Goal: Task Accomplishment & Management: Manage account settings

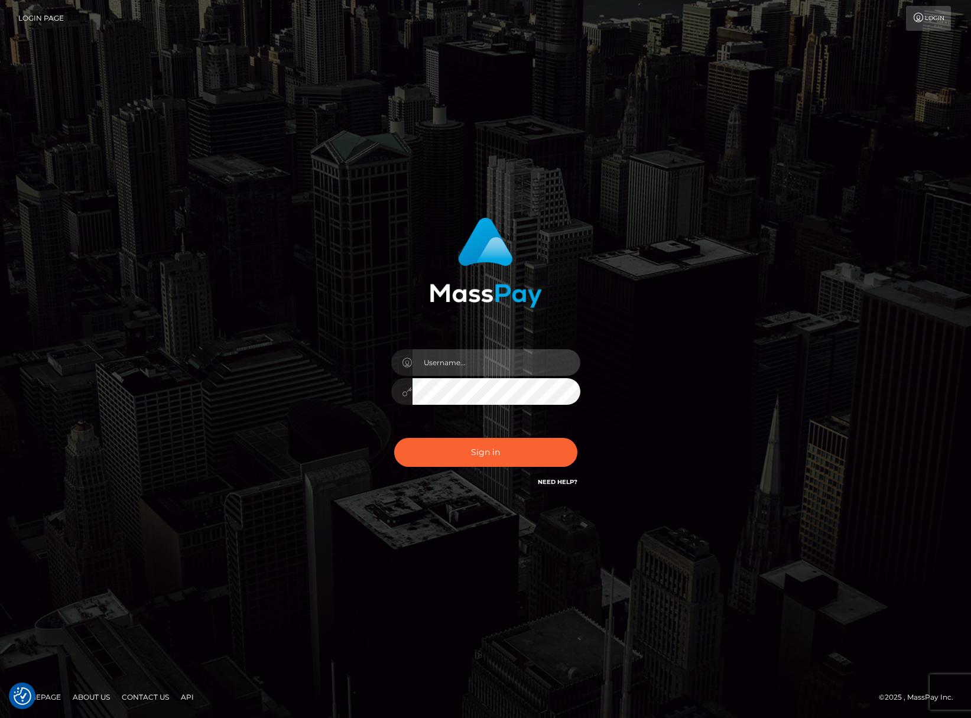
click at [445, 359] on input "text" at bounding box center [496, 362] width 168 height 27
type input "efrain.ievpro"
click at [394, 438] on button "Sign in" at bounding box center [485, 452] width 183 height 29
click at [490, 368] on input "text" at bounding box center [496, 362] width 168 height 27
type input "efrain.ievpro"
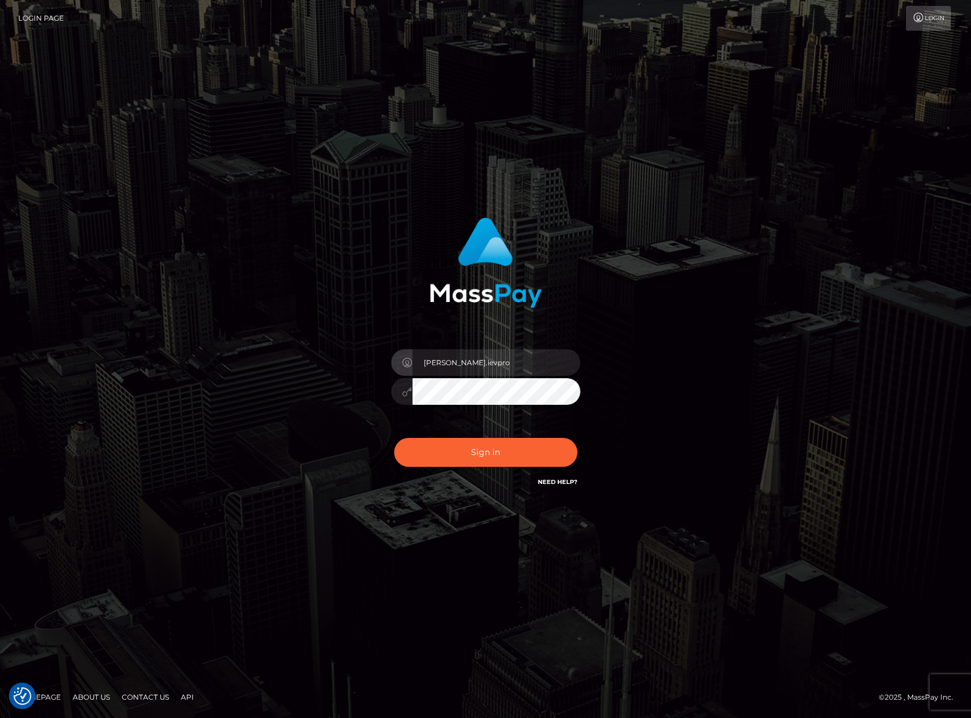
click at [394, 438] on button "Sign in" at bounding box center [485, 452] width 183 height 29
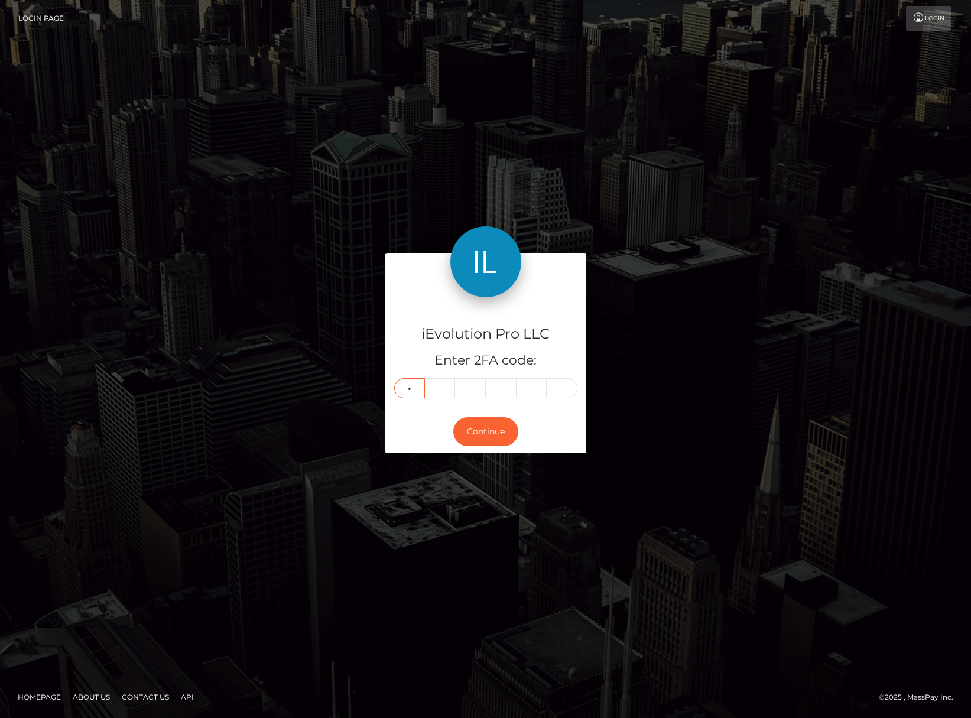
type input "2"
type input "6"
type input "0"
type input "7"
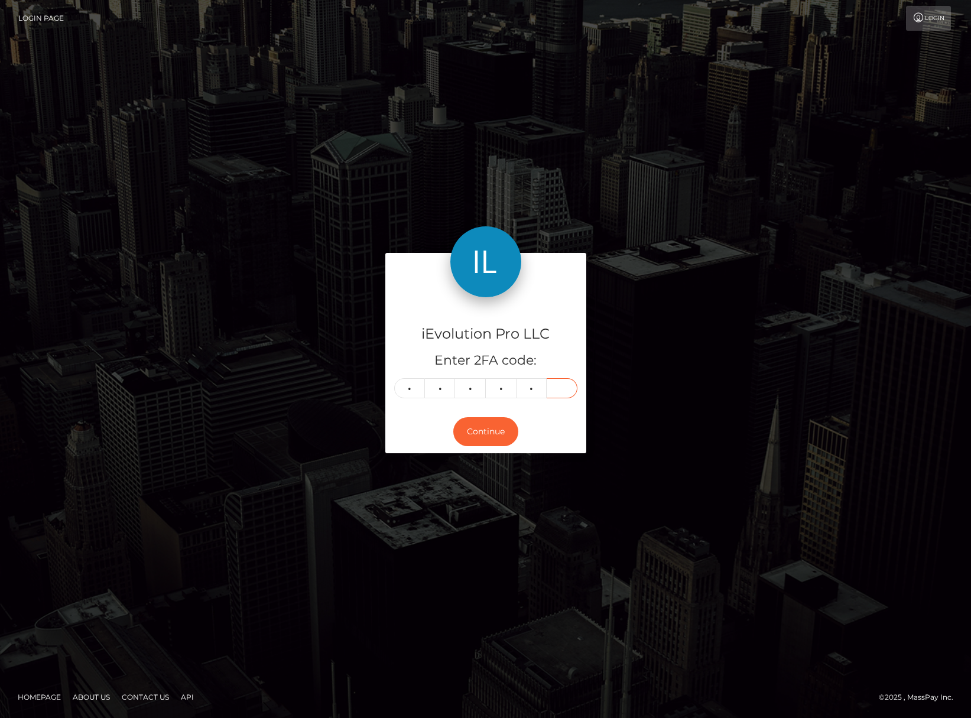
type input "1"
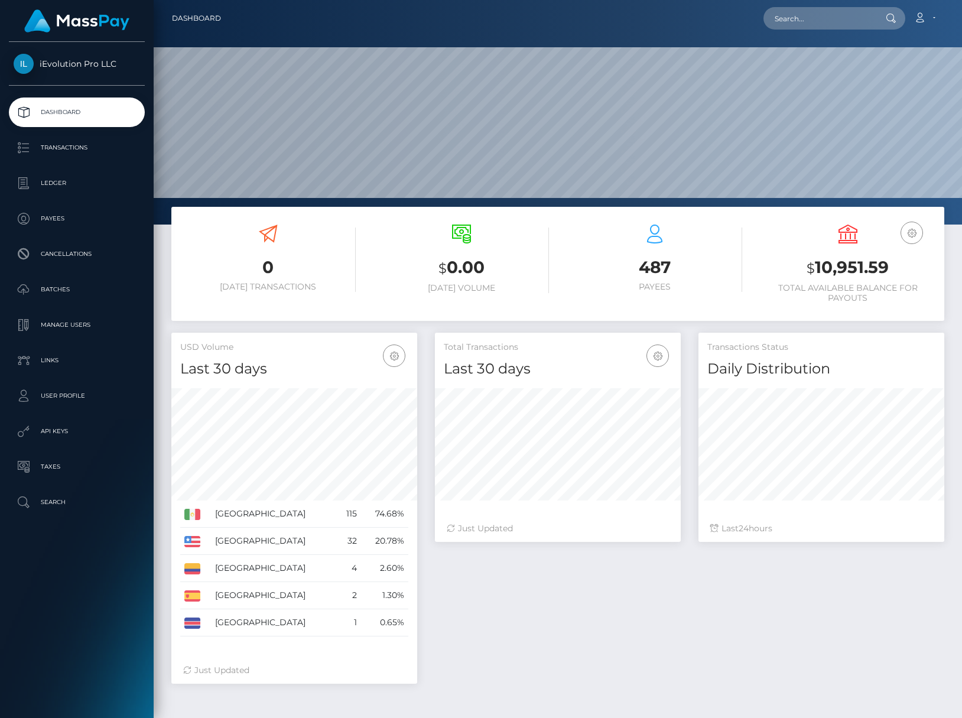
scroll to position [210, 246]
click at [83, 154] on p "Transactions" at bounding box center [77, 148] width 126 height 18
